Goal: Check status: Check status

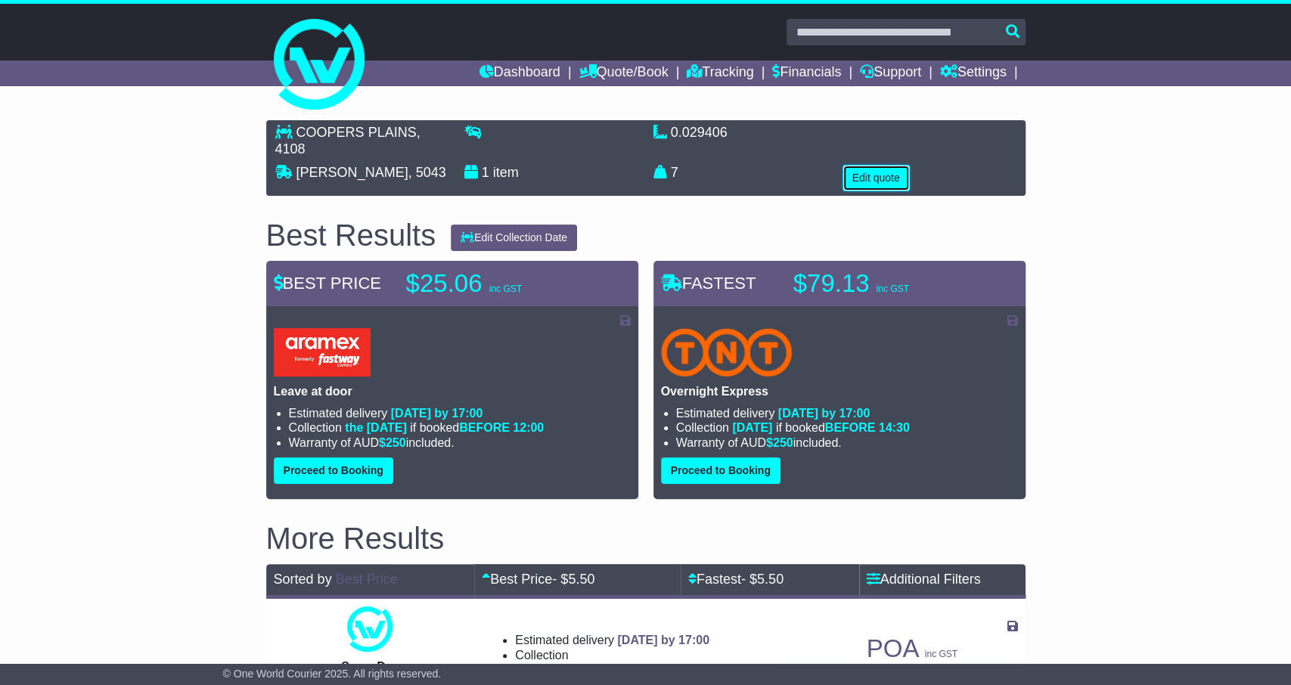
click at [874, 186] on button "Edit quote" at bounding box center [876, 178] width 67 height 26
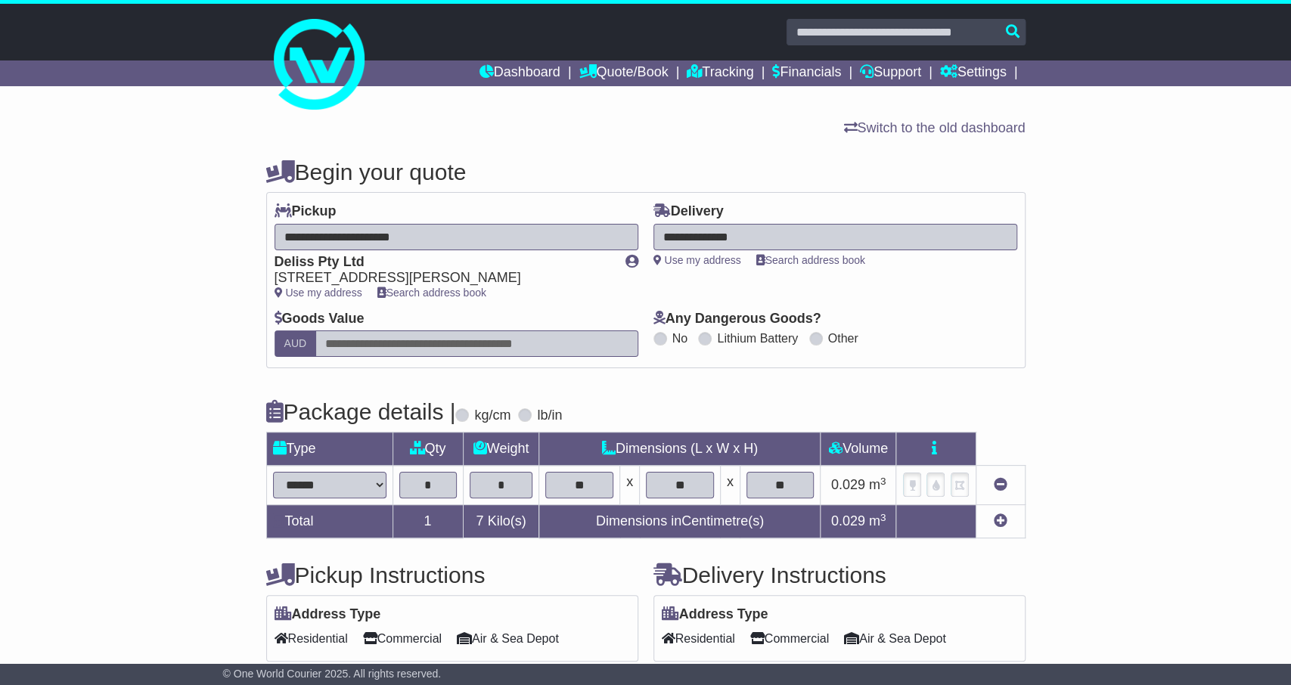
drag, startPoint x: 517, startPoint y: 490, endPoint x: 492, endPoint y: 479, distance: 26.7
click at [492, 479] on input "*" at bounding box center [502, 485] width 64 height 26
type input "**"
click at [228, 489] on div "**********" at bounding box center [645, 473] width 1291 height 658
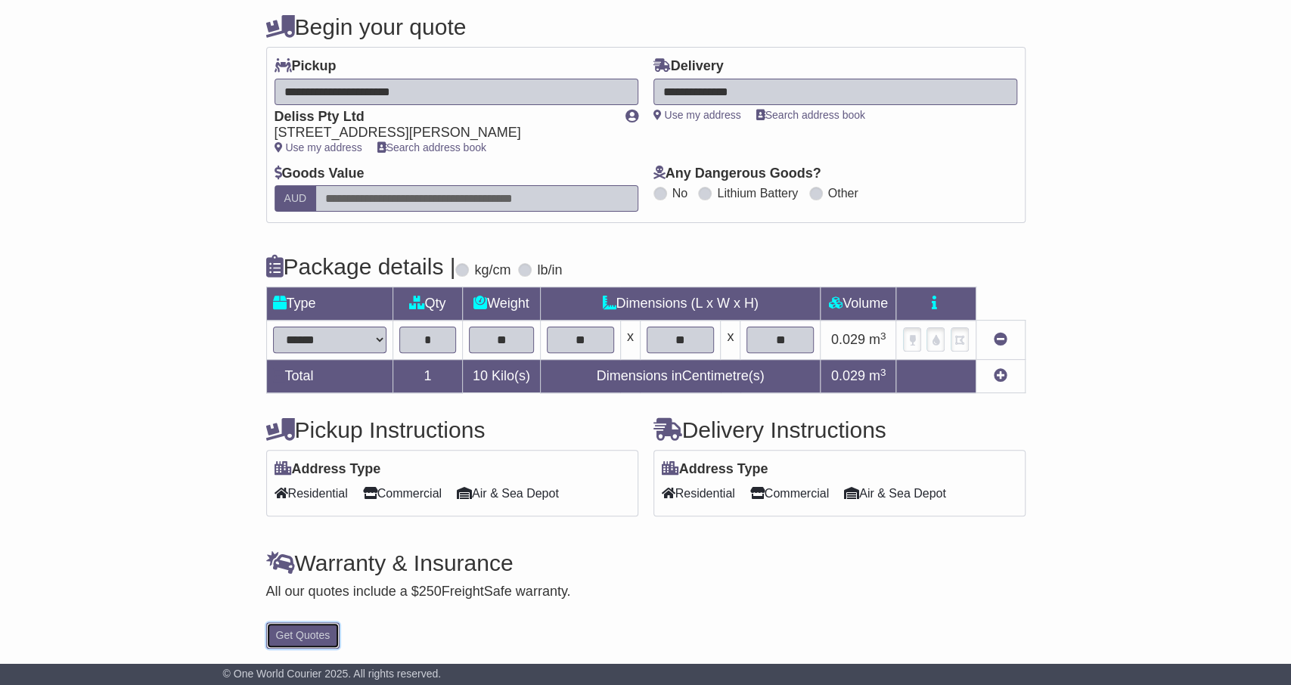
click at [309, 635] on button "Get Quotes" at bounding box center [303, 636] width 74 height 26
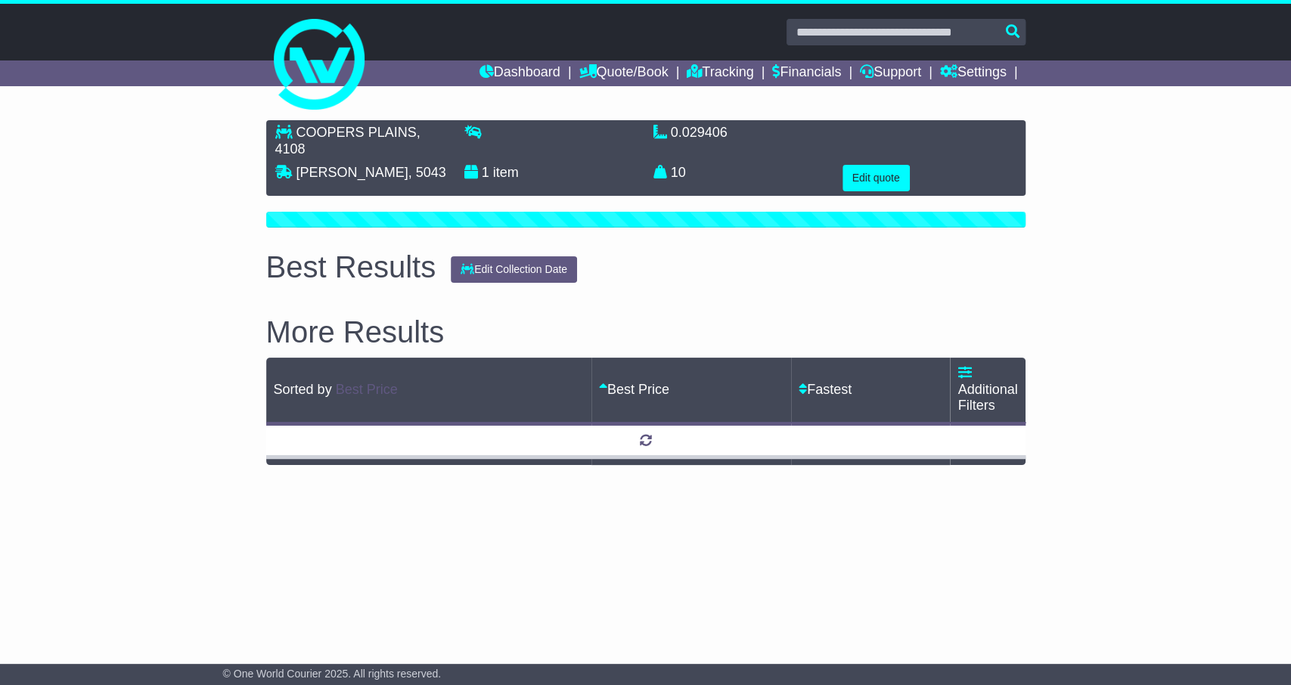
scroll to position [0, 0]
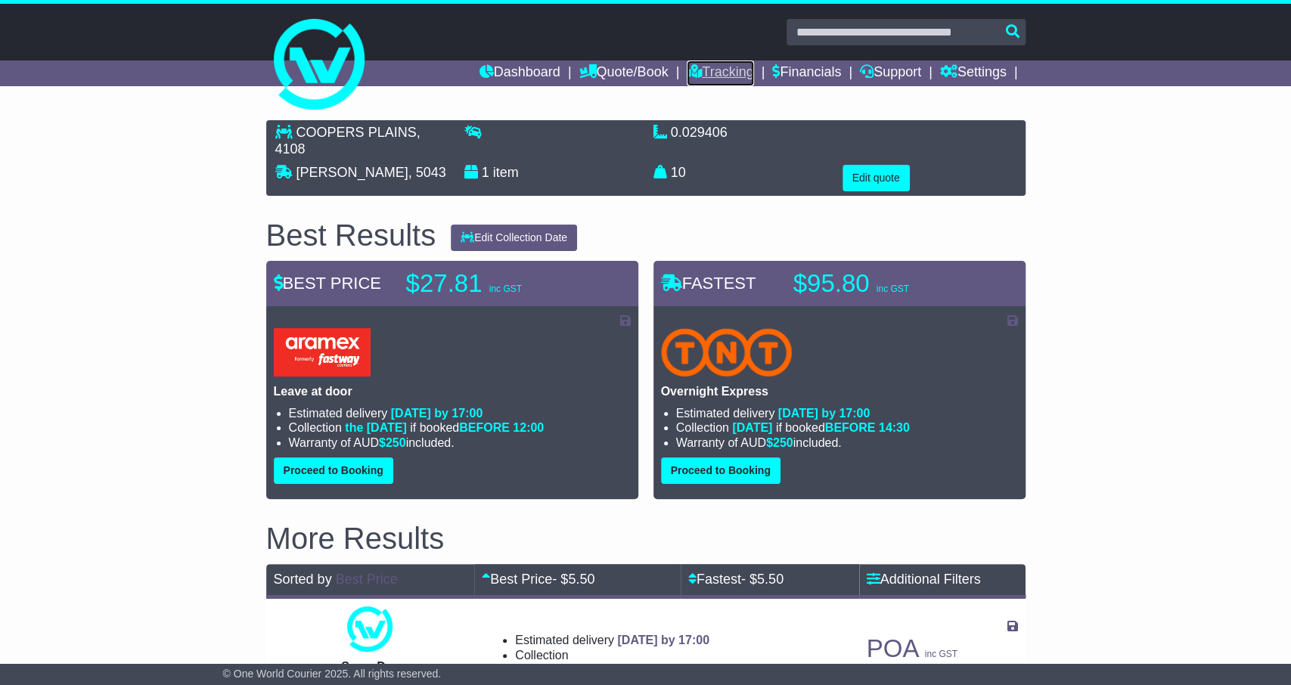
click at [727, 77] on link "Tracking" at bounding box center [720, 74] width 67 height 26
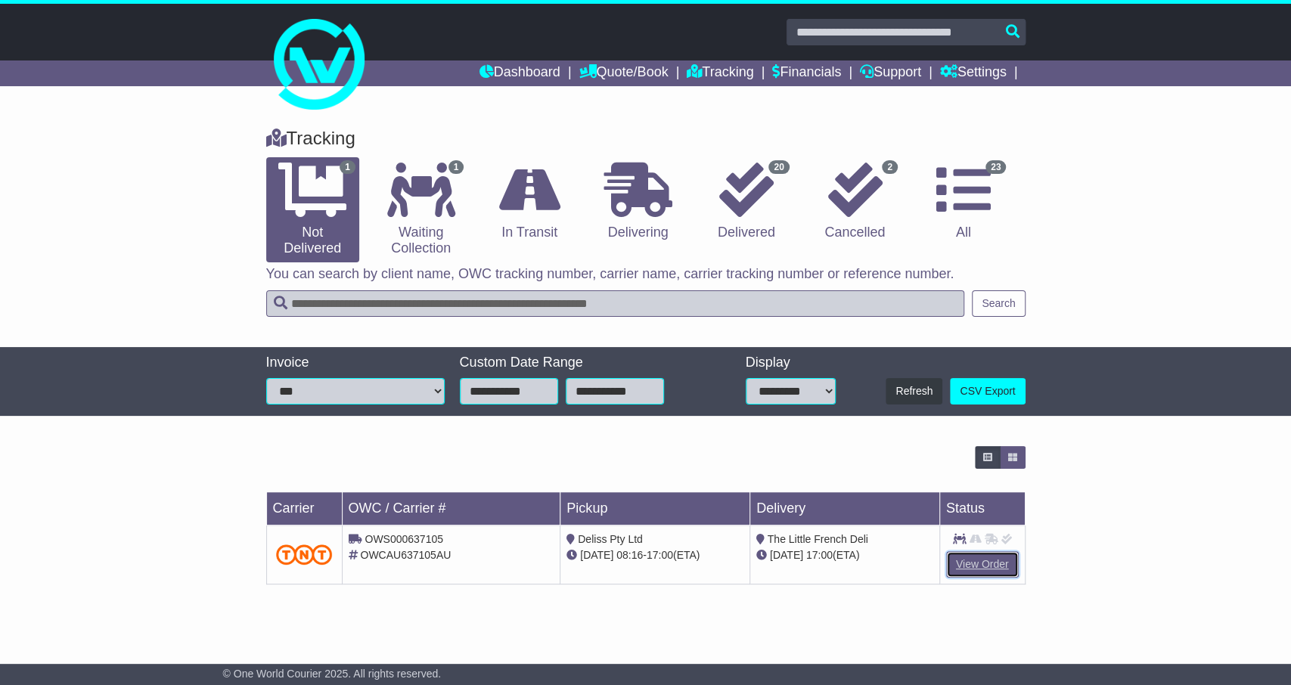
click at [993, 554] on link "View Order" at bounding box center [982, 564] width 73 height 26
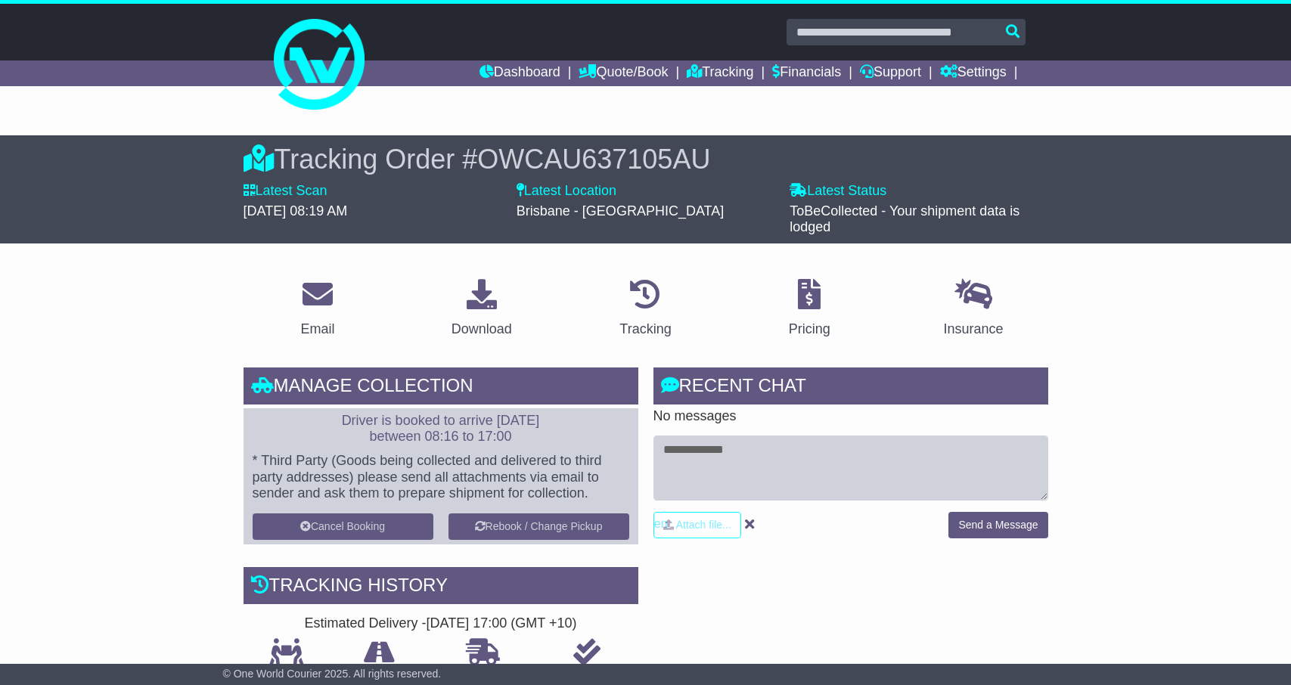
scroll to position [472, 0]
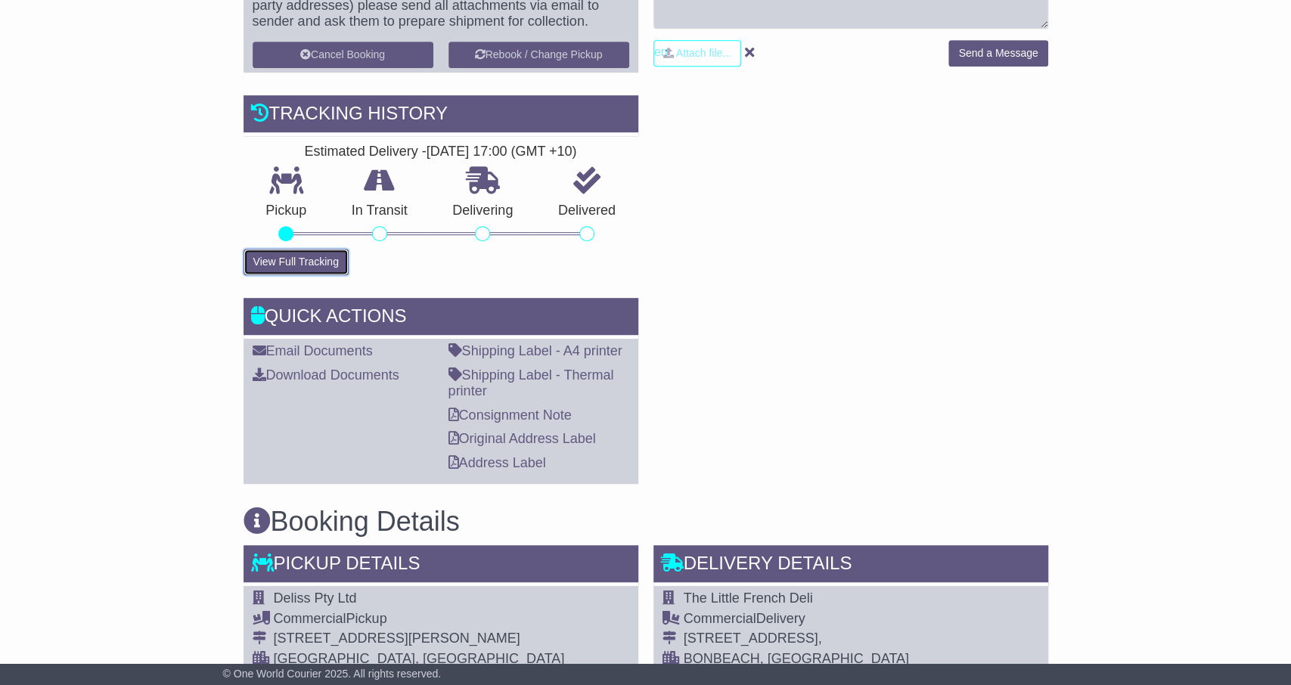
click at [281, 266] on button "View Full Tracking" at bounding box center [296, 262] width 105 height 26
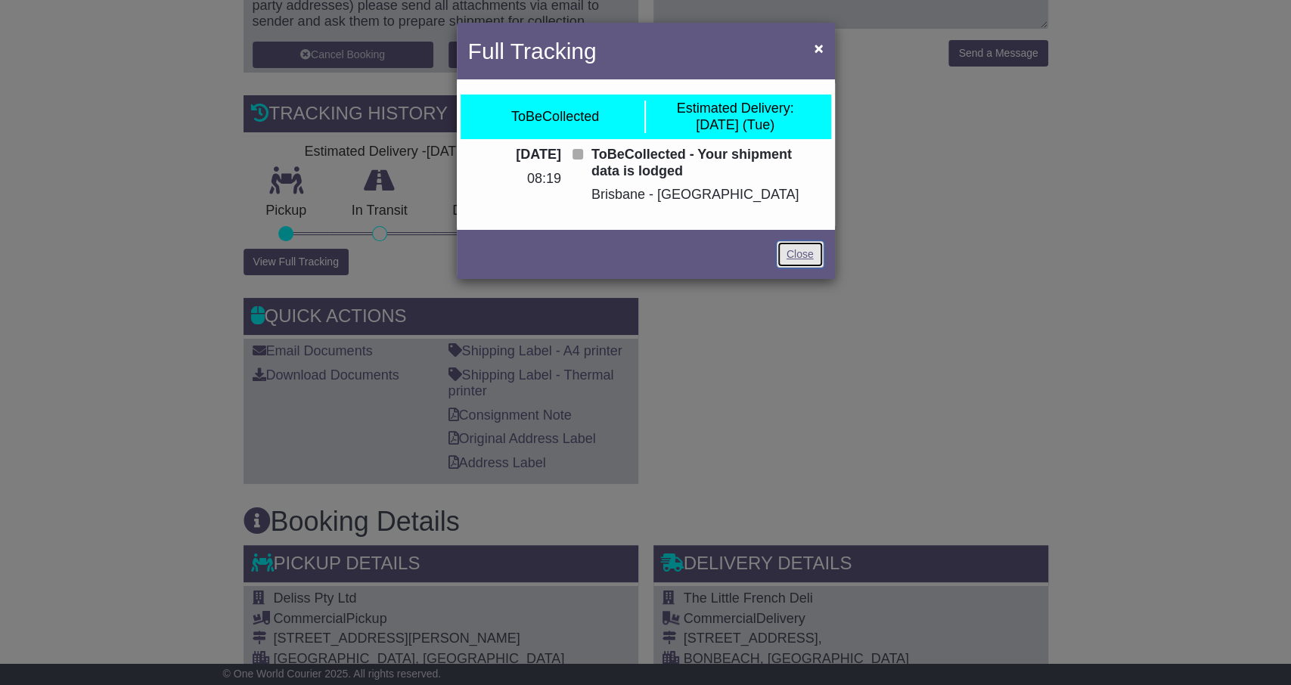
click at [794, 256] on link "Close" at bounding box center [800, 254] width 47 height 26
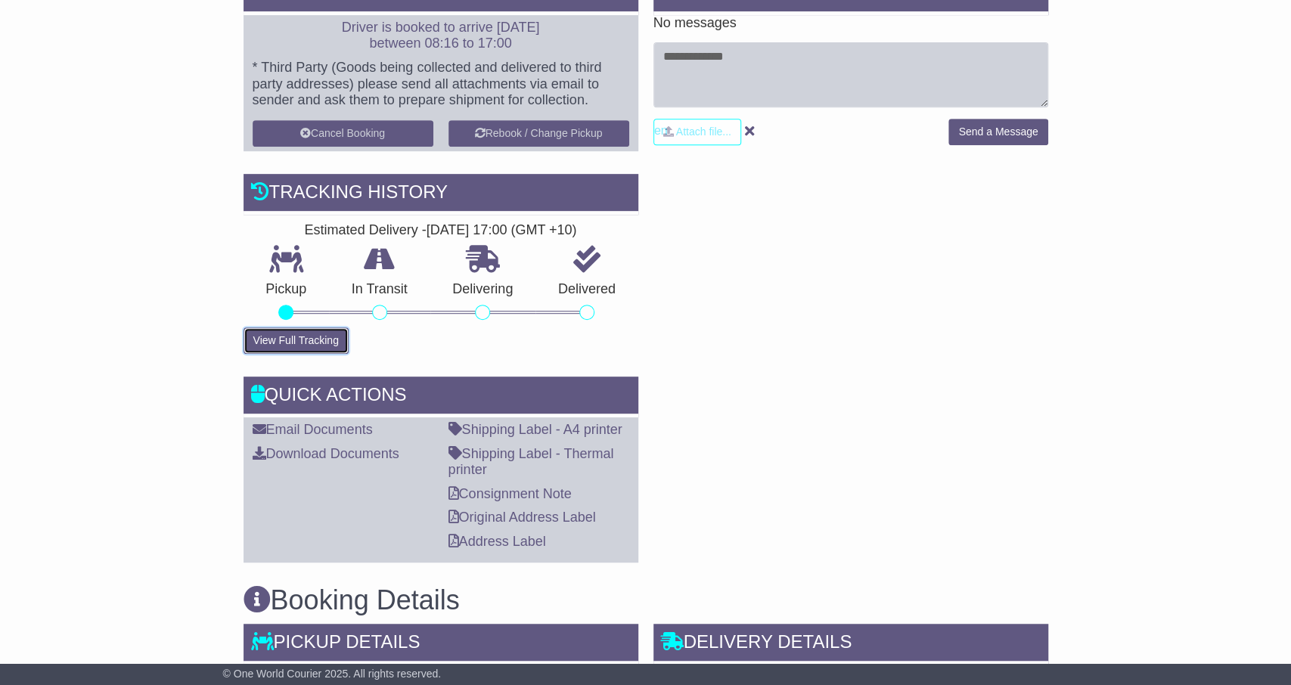
scroll to position [0, 0]
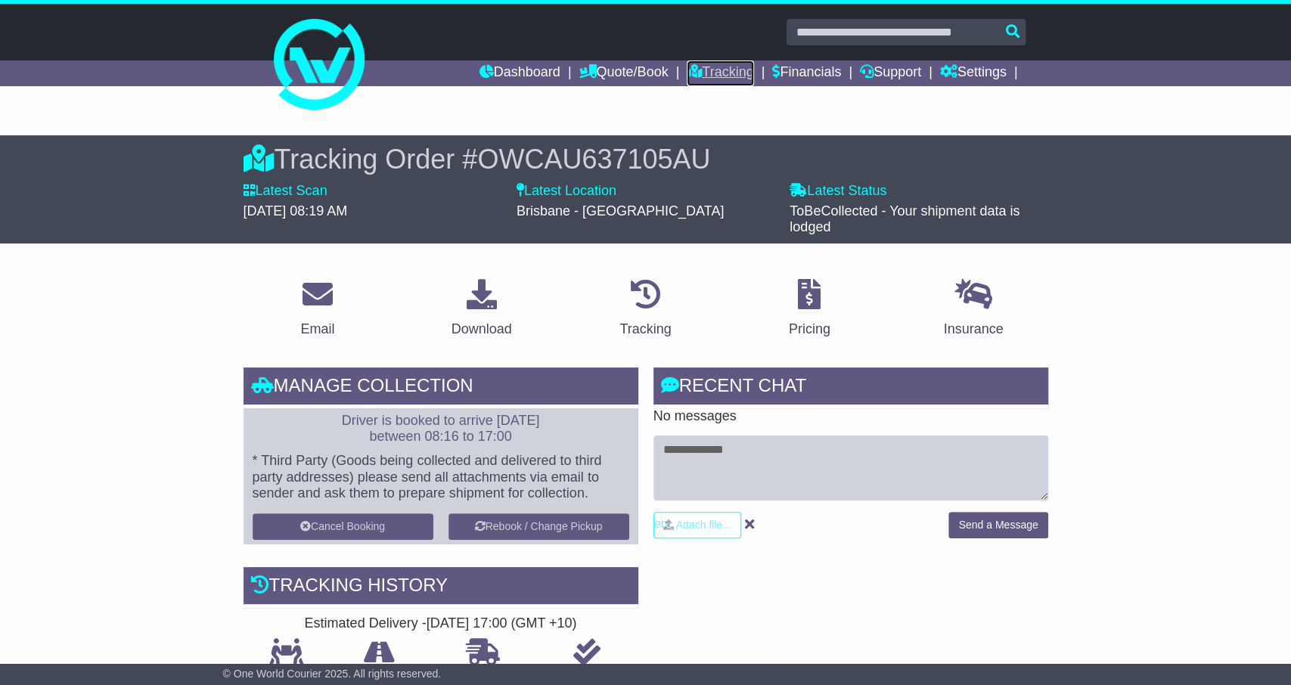
click at [729, 75] on link "Tracking" at bounding box center [720, 74] width 67 height 26
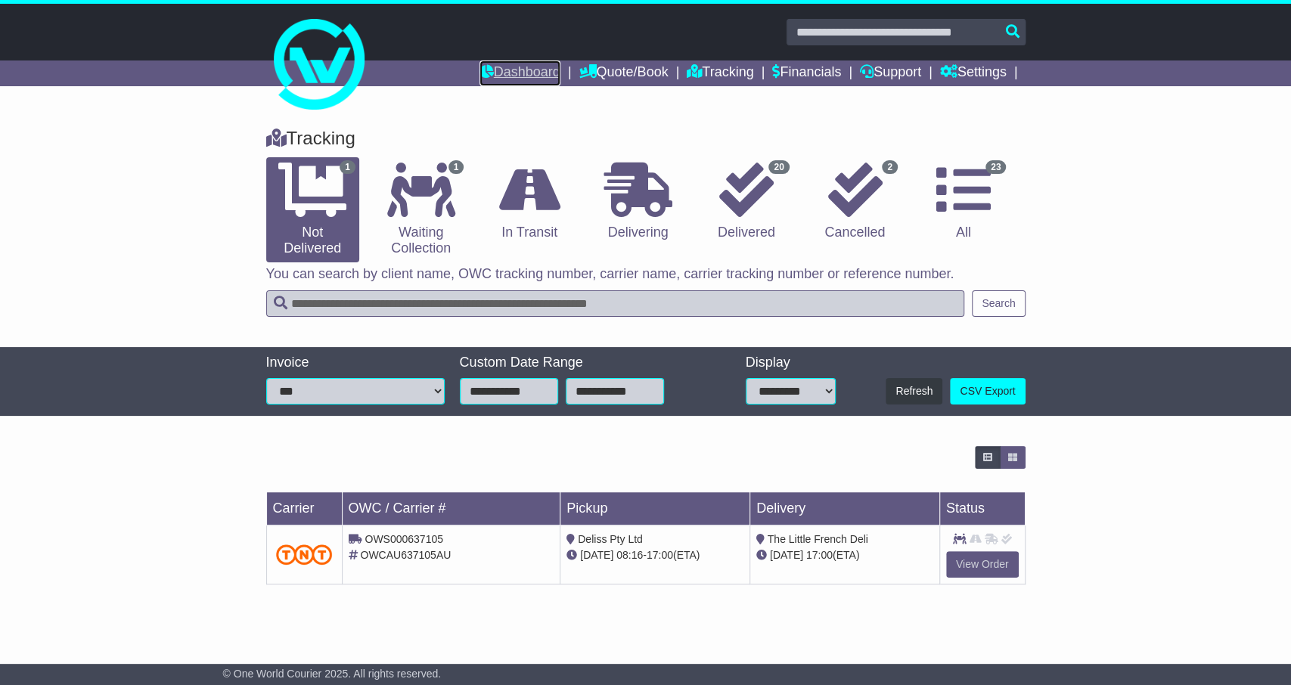
click at [512, 67] on link "Dashboard" at bounding box center [520, 74] width 81 height 26
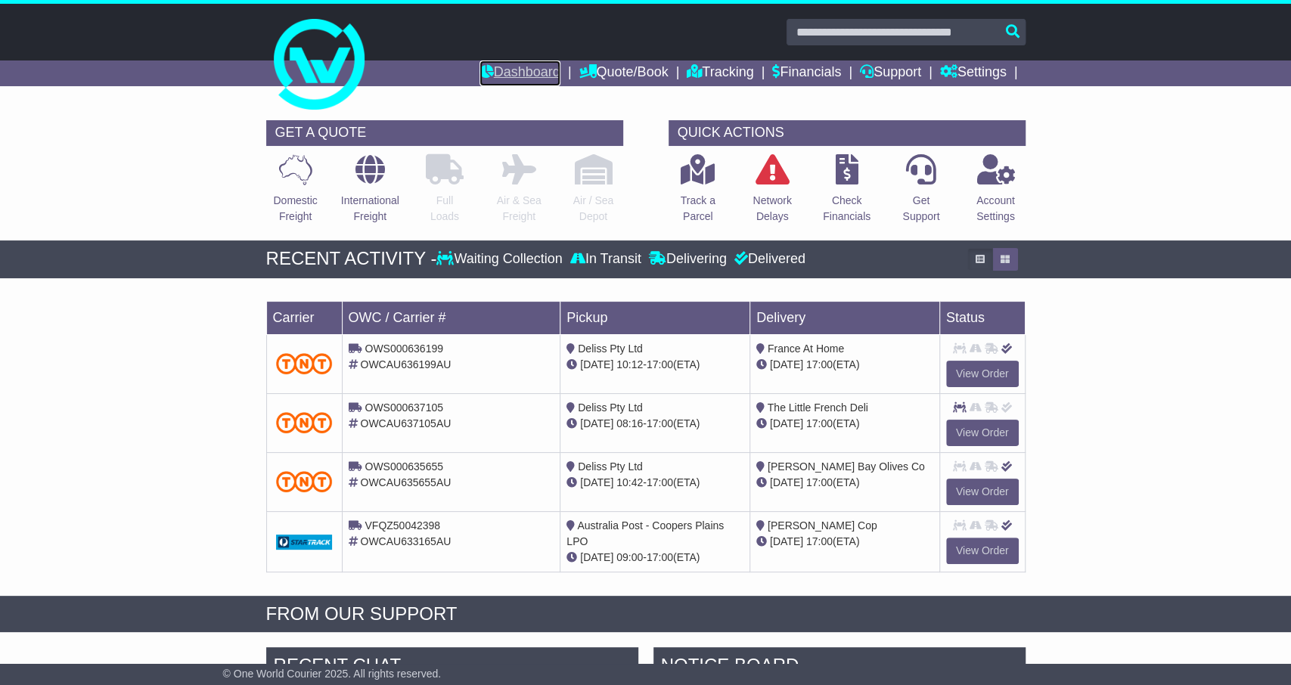
click at [501, 65] on link "Dashboard" at bounding box center [520, 74] width 81 height 26
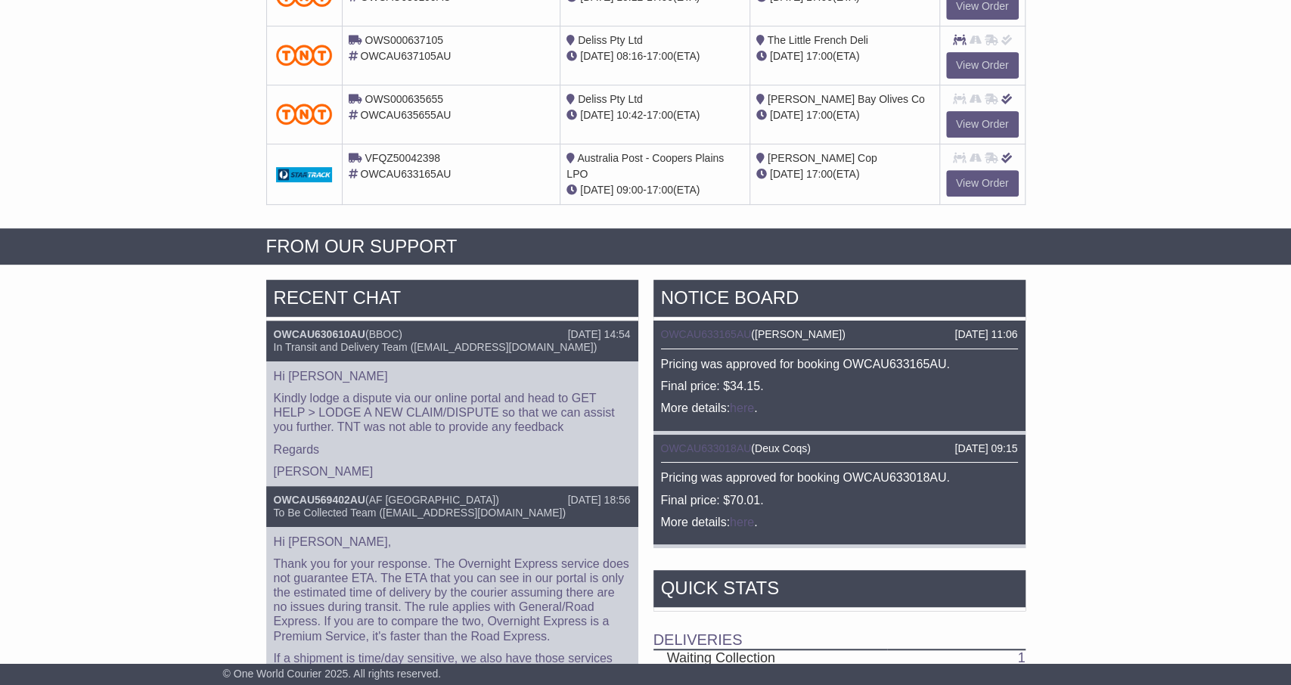
scroll to position [393, 0]
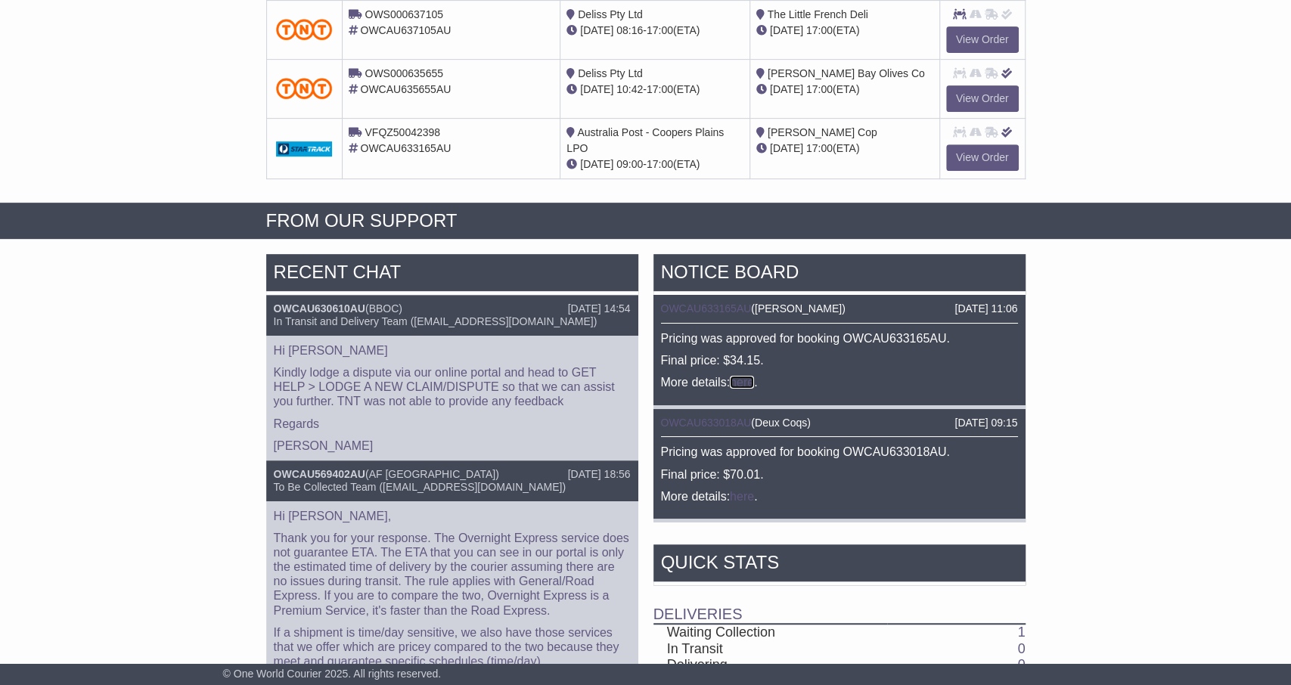
click at [741, 382] on link "here" at bounding box center [742, 382] width 24 height 13
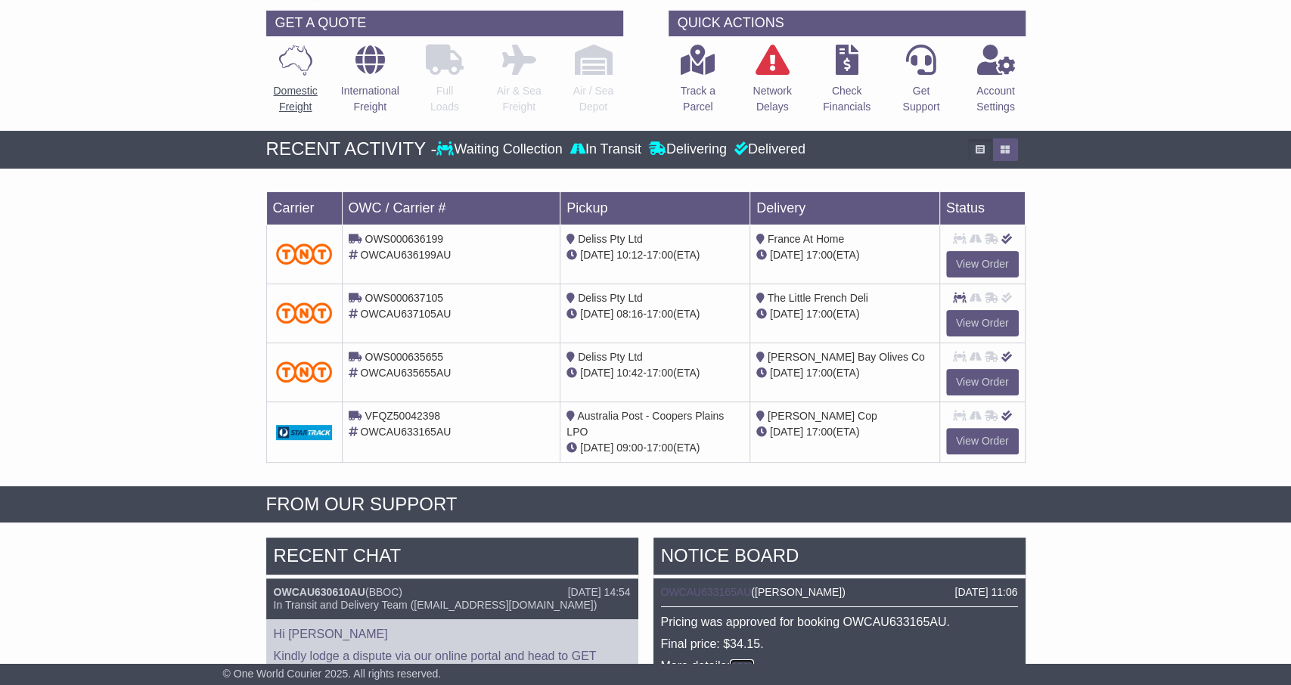
scroll to position [0, 0]
